Goal: Use online tool/utility: Utilize a website feature to perform a specific function

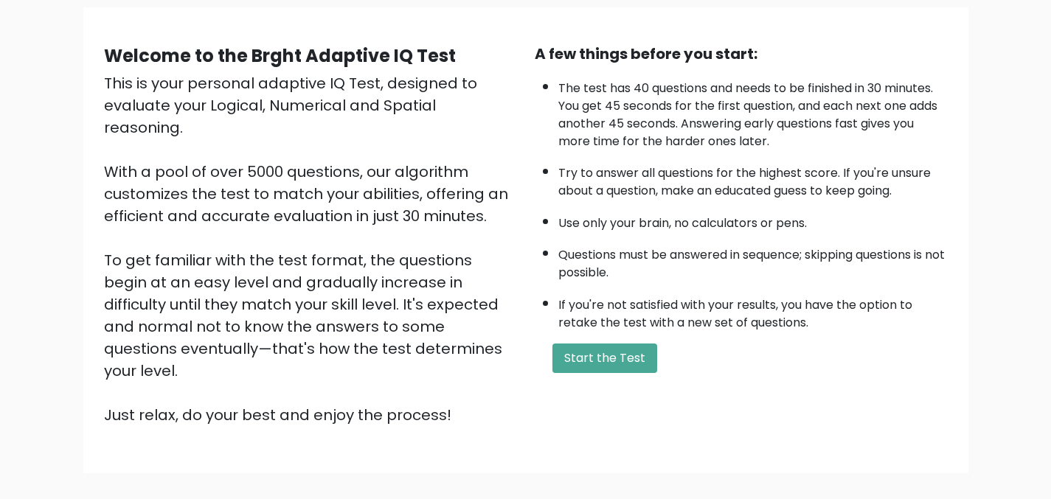
scroll to position [38, 0]
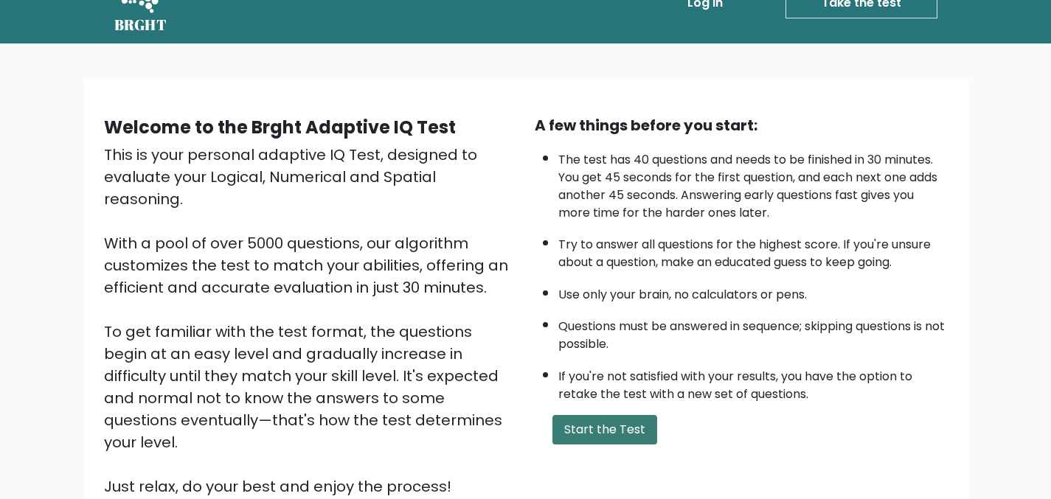
click at [614, 431] on button "Start the Test" at bounding box center [604, 429] width 105 height 29
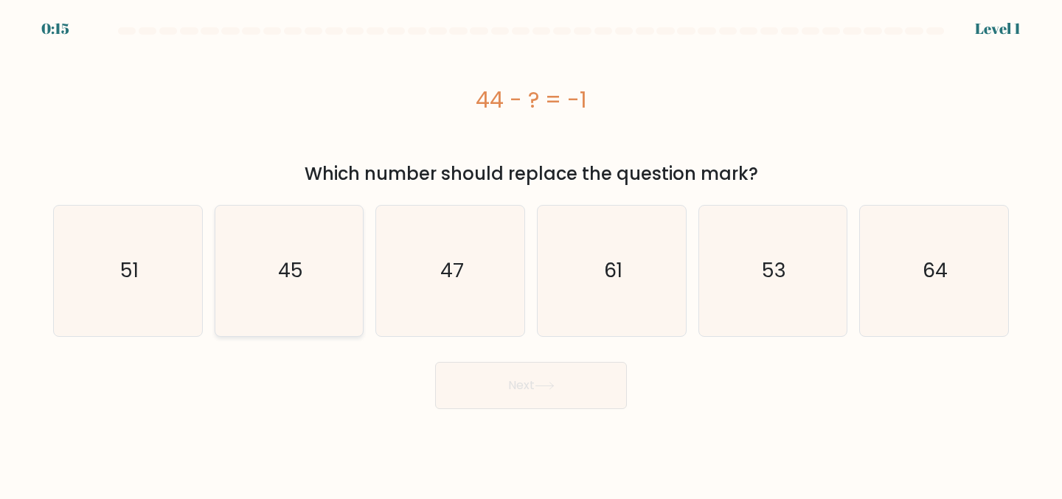
click at [295, 304] on icon "45" at bounding box center [289, 271] width 131 height 131
click at [531, 254] on input "b. 45" at bounding box center [531, 252] width 1 height 4
radio input "true"
click at [532, 389] on button "Next" at bounding box center [531, 385] width 192 height 47
